Goal: Transaction & Acquisition: Subscribe to service/newsletter

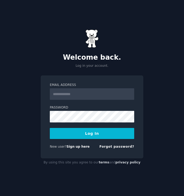
click at [87, 92] on input "Email Address" at bounding box center [92, 94] width 84 height 12
type input "**********"
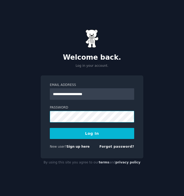
click at [50, 128] on button "Log In" at bounding box center [92, 133] width 84 height 11
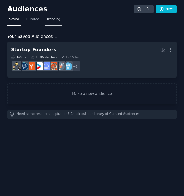
click at [51, 18] on span "Trending" at bounding box center [54, 19] width 14 height 5
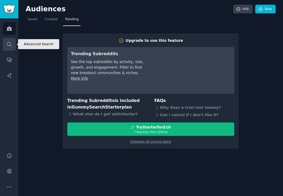
click at [12, 40] on link "Search" at bounding box center [9, 44] width 13 height 13
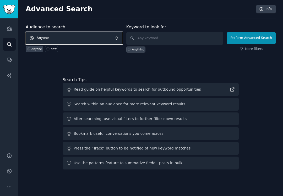
click at [77, 36] on span "Anyone" at bounding box center [74, 38] width 97 height 12
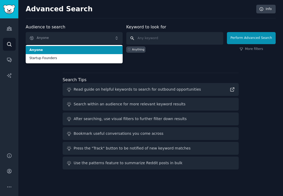
click at [152, 36] on input "text" at bounding box center [174, 38] width 97 height 13
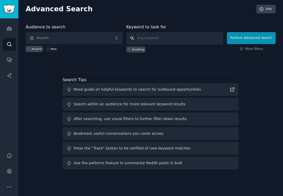
click at [155, 34] on input "text" at bounding box center [174, 38] width 97 height 13
click at [150, 35] on input "text" at bounding box center [174, 38] width 97 height 13
click at [184, 39] on button "Perform Advanced Search" at bounding box center [251, 38] width 49 height 12
click at [162, 40] on input "text" at bounding box center [174, 38] width 97 height 13
type input "sports"
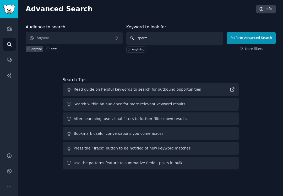
click button "Perform Advanced Search" at bounding box center [251, 38] width 49 height 12
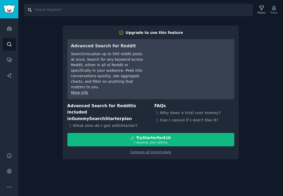
click at [60, 10] on input "Search" at bounding box center [138, 10] width 229 height 13
click at [150, 150] on link "Compare all pricing plans" at bounding box center [150, 152] width 41 height 4
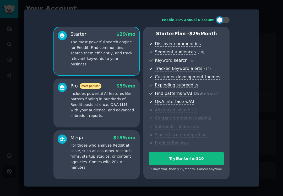
click at [184, 18] on div "Enable 33% Annual Discount Starter $ 29 /mo The most powerful search engine for…" at bounding box center [142, 97] width 228 height 169
